Goal: Transaction & Acquisition: Purchase product/service

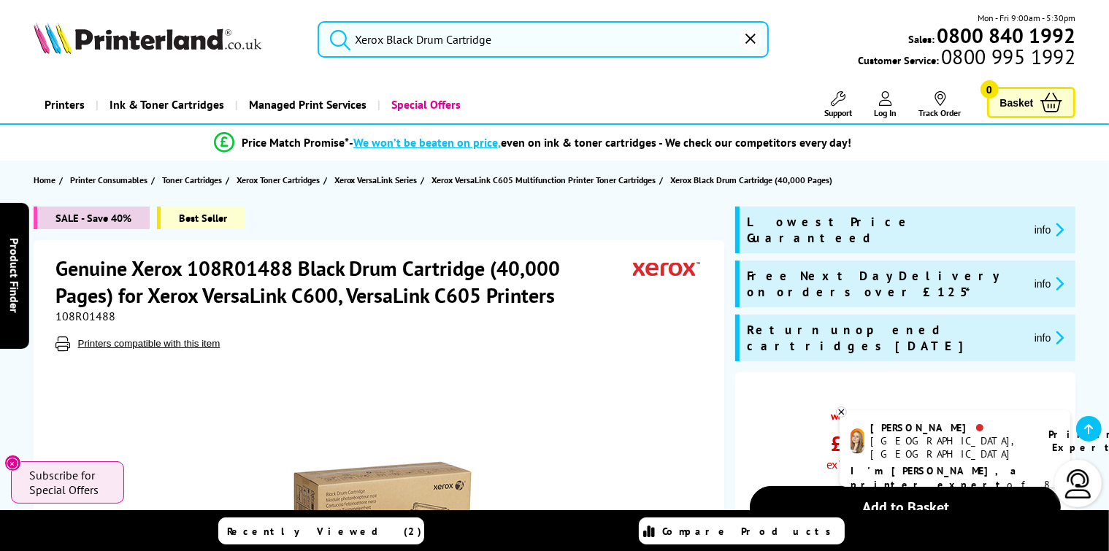
scroll to position [620, 0]
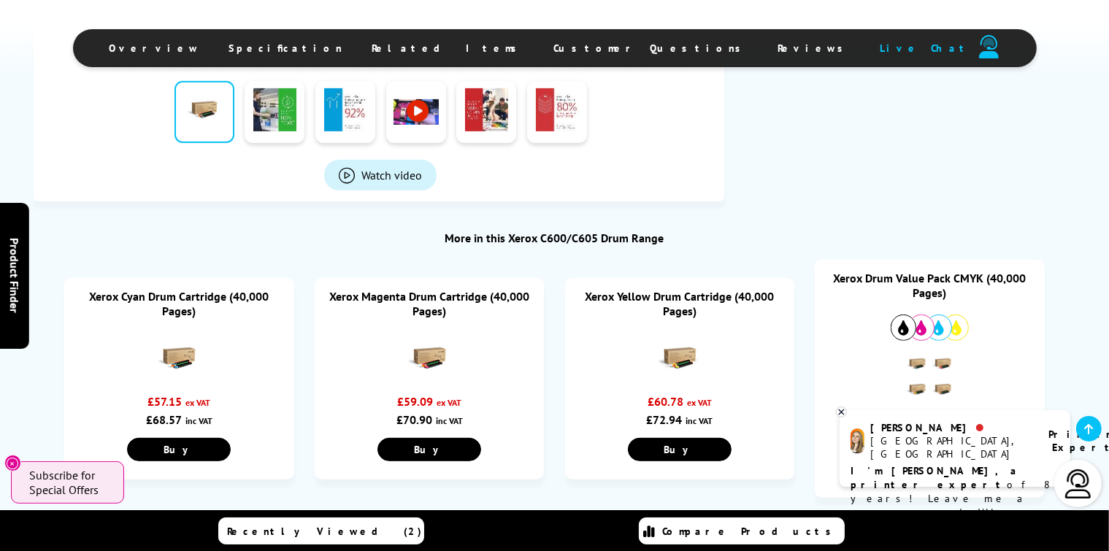
click at [690, 412] on div "£60.78 ex VAT £72.94 inc VAT" at bounding box center [679, 410] width 207 height 33
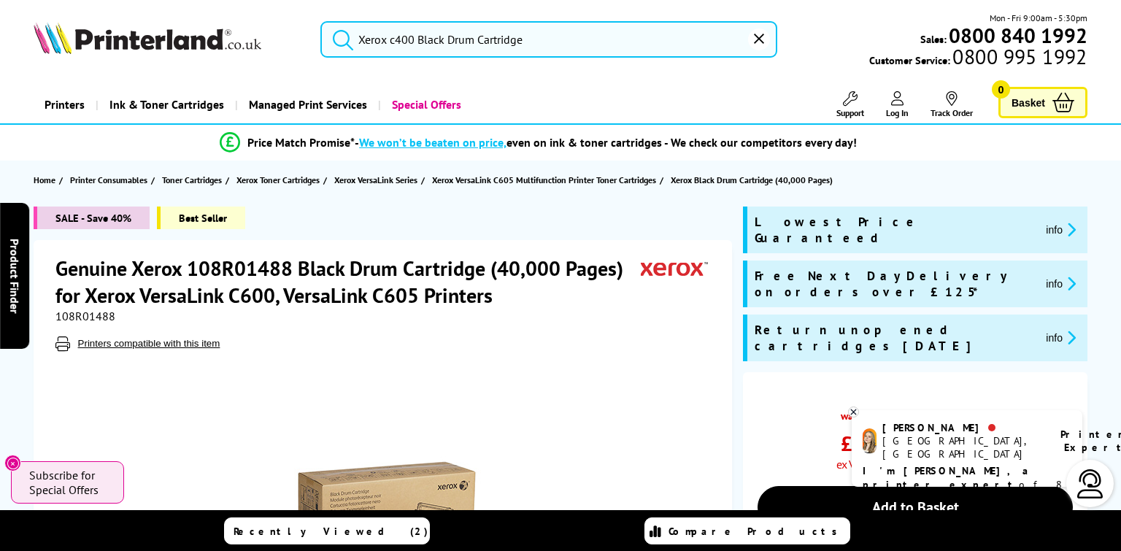
click at [409, 36] on input "Xerox c400 Black Drum Cartridge" at bounding box center [548, 39] width 457 height 36
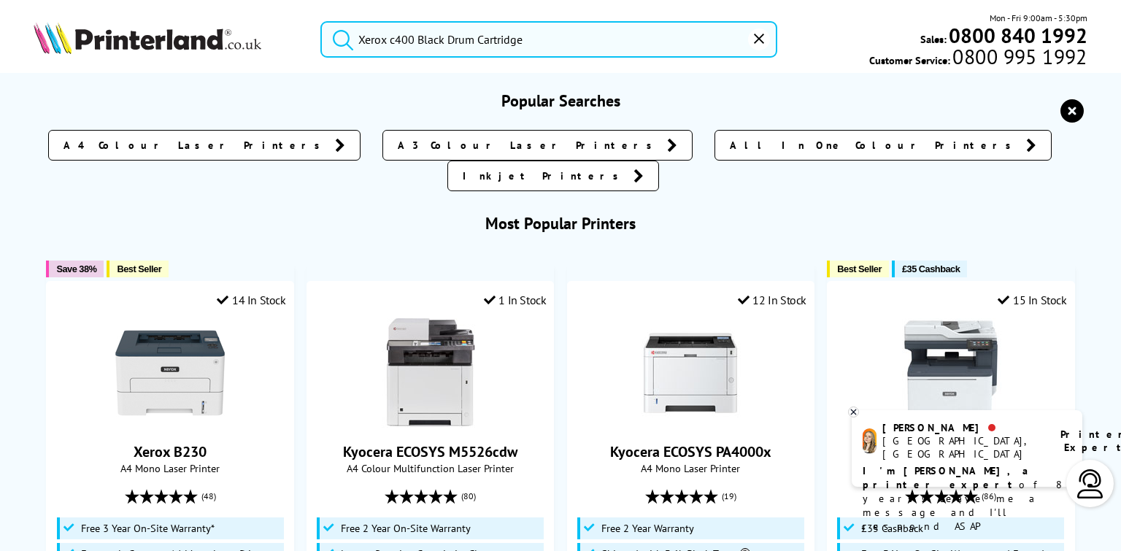
drag, startPoint x: 388, startPoint y: 42, endPoint x: 407, endPoint y: 36, distance: 19.2
click at [407, 36] on input "Xerox c400 Black Drum Cartridge" at bounding box center [548, 39] width 457 height 36
click at [686, 30] on input "Xerox c400 Black Drum Cartridge" at bounding box center [548, 39] width 457 height 36
click at [321, 21] on button "submit" at bounding box center [339, 37] width 36 height 32
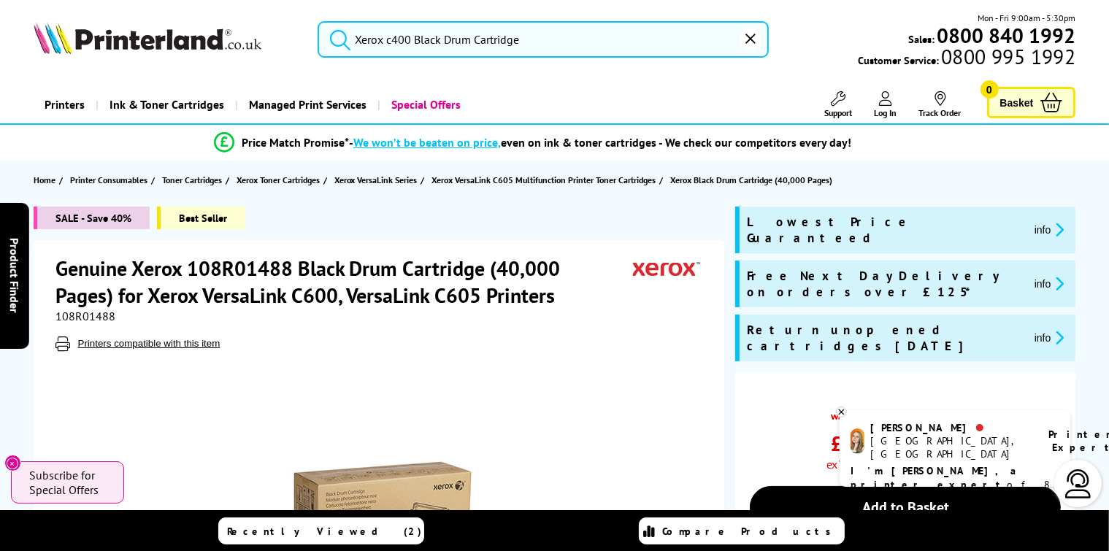
click at [409, 40] on input "Xerox c400 Black Drum Cartridge" at bounding box center [543, 39] width 452 height 36
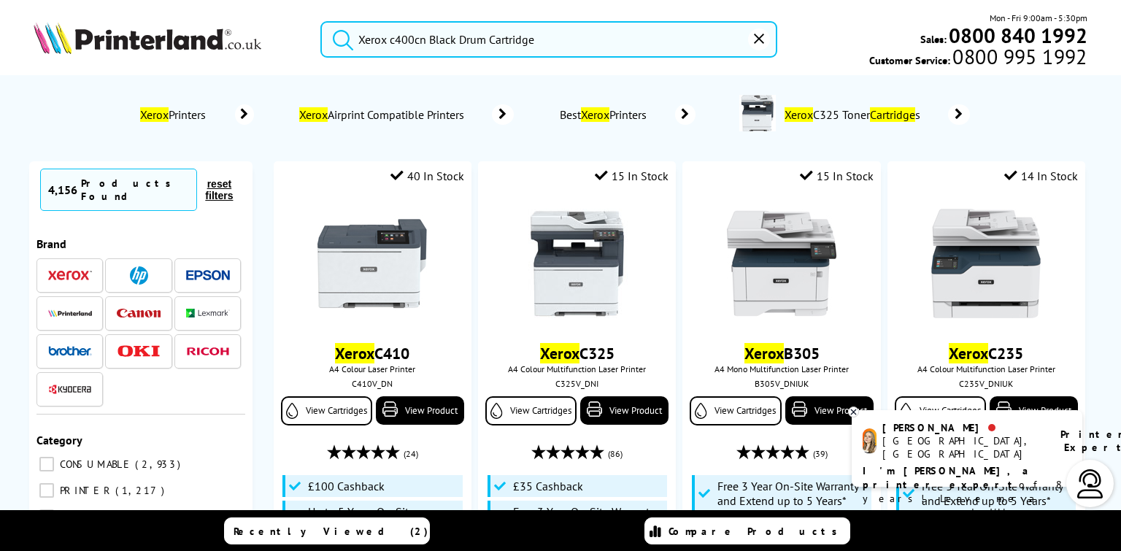
click at [321, 21] on button "submit" at bounding box center [339, 37] width 36 height 32
click at [415, 42] on input "Xerox c400cn Black Drum Cartridge" at bounding box center [548, 39] width 457 height 36
drag, startPoint x: 415, startPoint y: 42, endPoint x: 536, endPoint y: 41, distance: 121.2
click at [536, 41] on input "Xerox c400cn Black Drum Cartridge" at bounding box center [548, 39] width 457 height 36
click at [576, 39] on input "Xerox c400cn Black Drum Cartridge" at bounding box center [548, 39] width 457 height 36
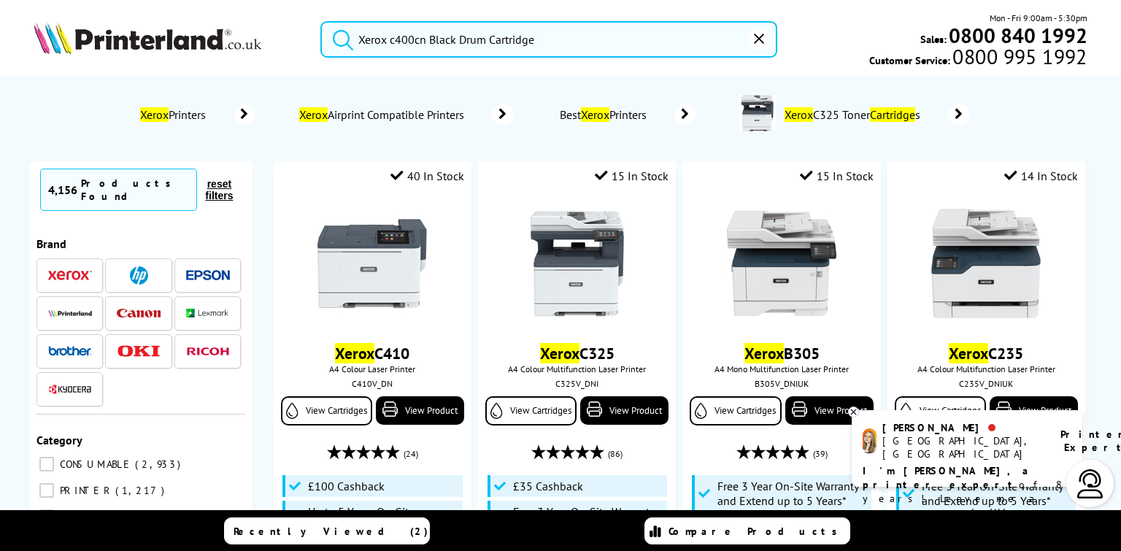
drag, startPoint x: 576, startPoint y: 39, endPoint x: 415, endPoint y: 39, distance: 161.3
click at [415, 39] on input "Xerox c400cn Black Drum Cartridge" at bounding box center [548, 39] width 457 height 36
type input "Xerox c400"
click at [321, 21] on button "submit" at bounding box center [339, 37] width 36 height 32
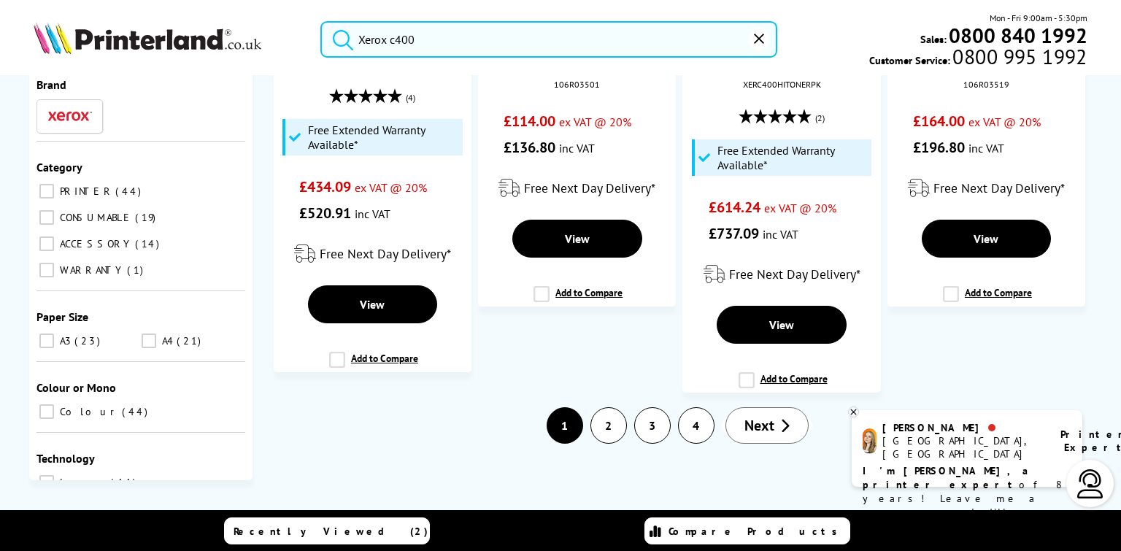
scroll to position [2478, 0]
click at [780, 423] on icon "Next" at bounding box center [784, 425] width 9 height 15
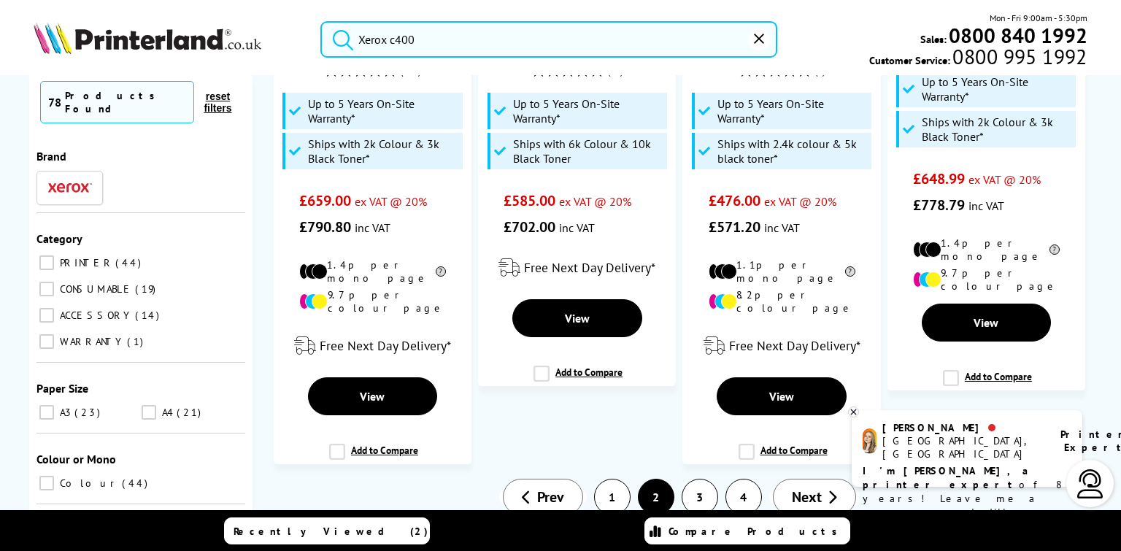
scroll to position [2479, 0]
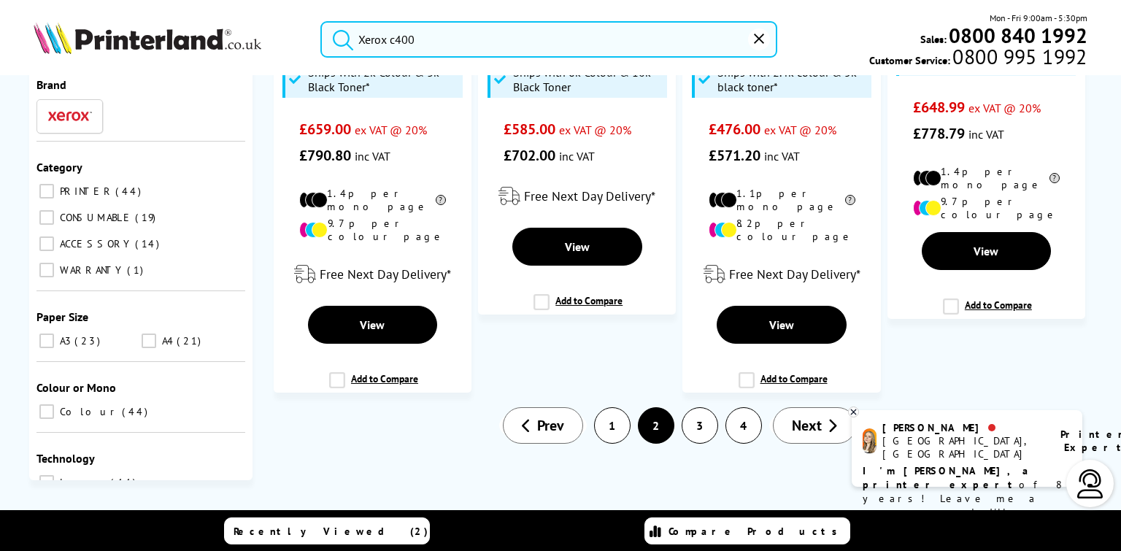
click at [806, 419] on span "Next" at bounding box center [807, 425] width 30 height 19
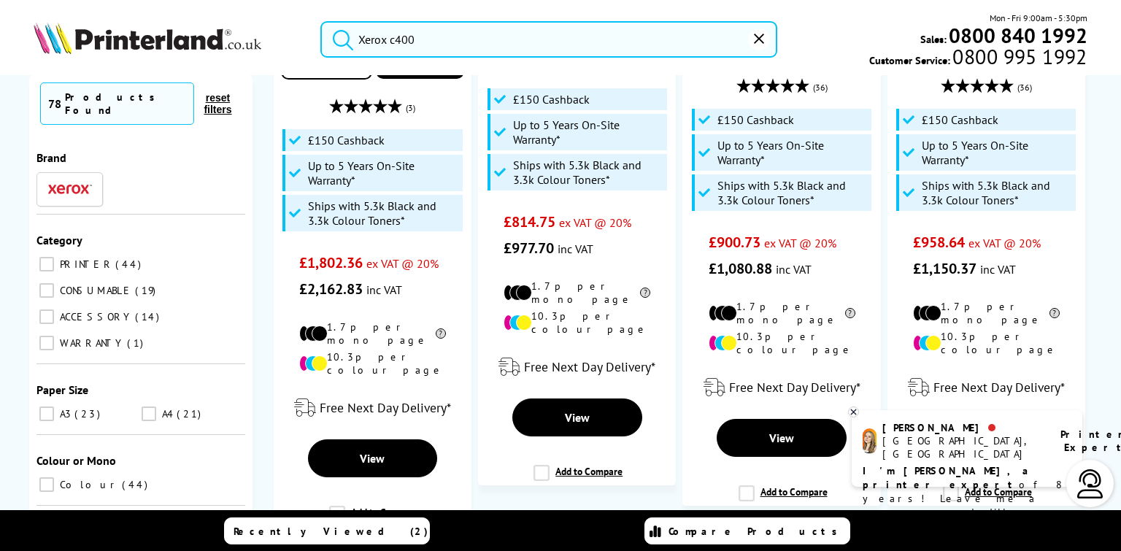
scroll to position [3433, 0]
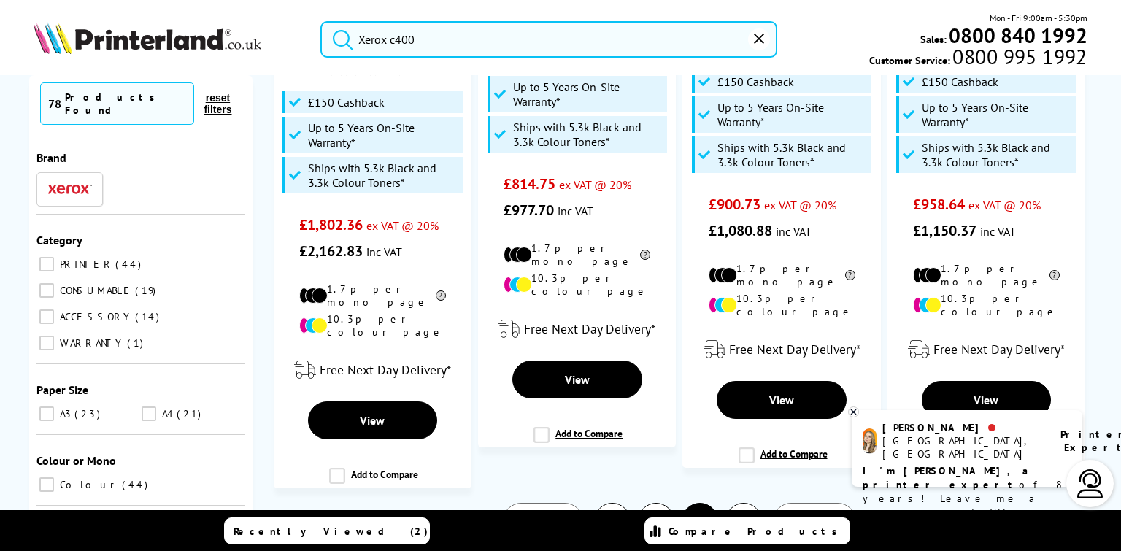
click at [814, 503] on link "Next" at bounding box center [814, 521] width 83 height 36
